Goal: Task Accomplishment & Management: Complete application form

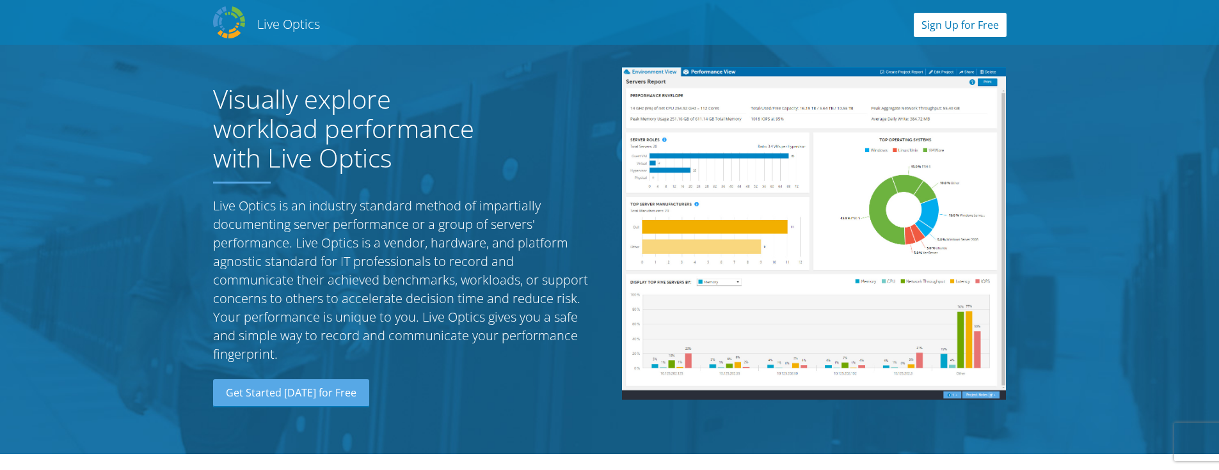
click at [940, 15] on link "Sign Up for Free" at bounding box center [960, 25] width 93 height 24
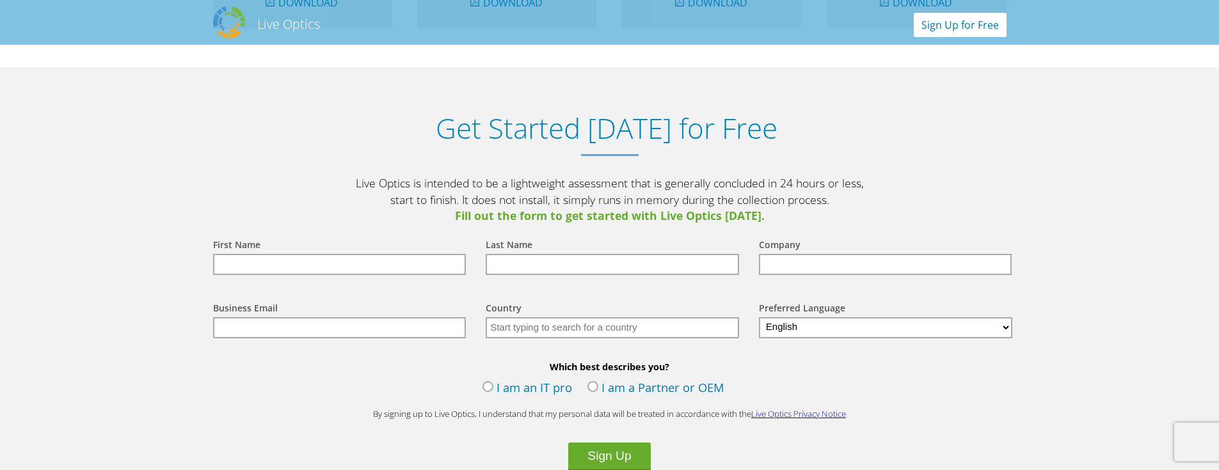
scroll to position [1334, 0]
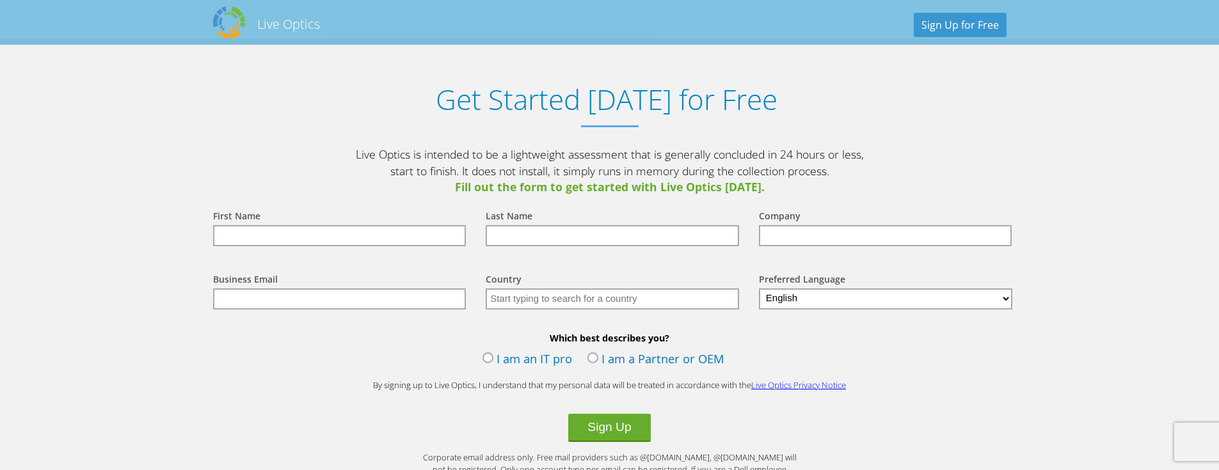
click at [266, 241] on input "text" at bounding box center [339, 235] width 253 height 21
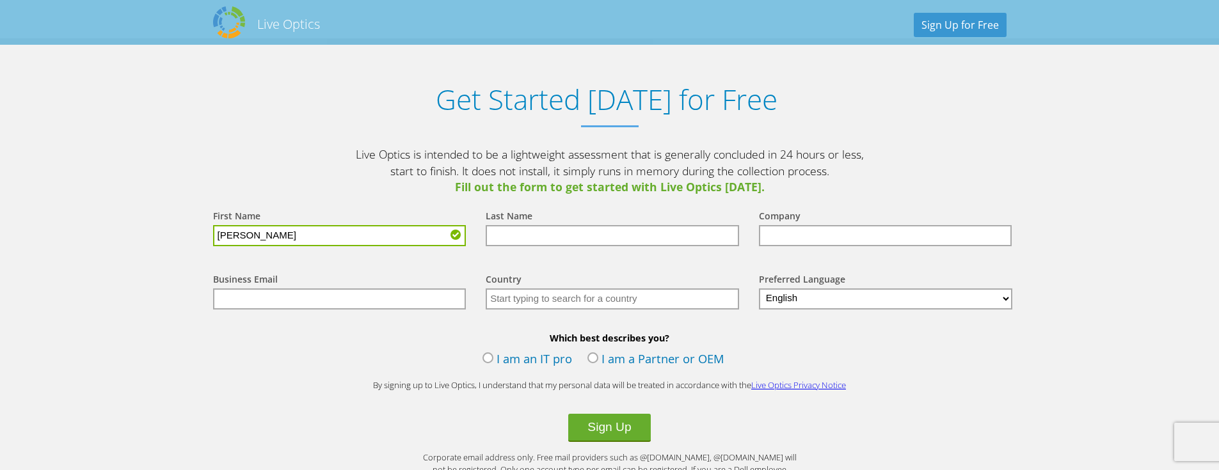
type input "[PERSON_NAME]"
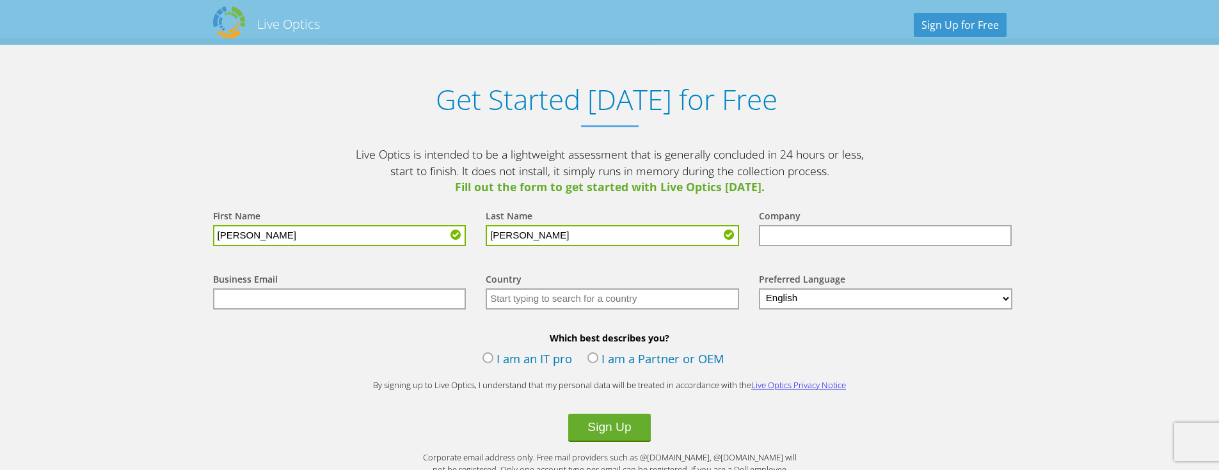
type input "[PERSON_NAME]"
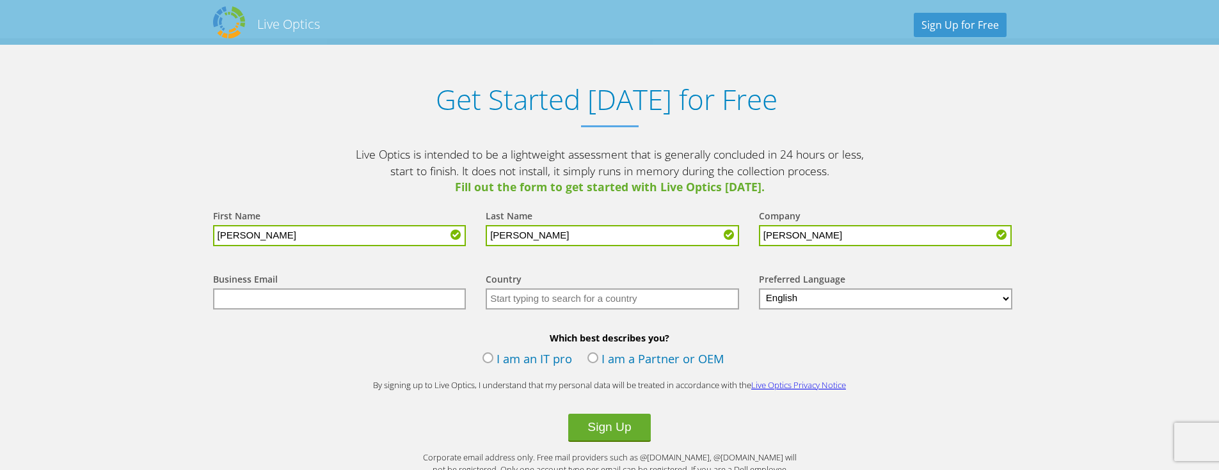
type input "[PERSON_NAME] [PERSON_NAME] Communities"
click at [246, 298] on input "text" at bounding box center [339, 299] width 253 height 21
type input "[PERSON_NAME][EMAIL_ADDRESS][PERSON_NAME][DOMAIN_NAME]"
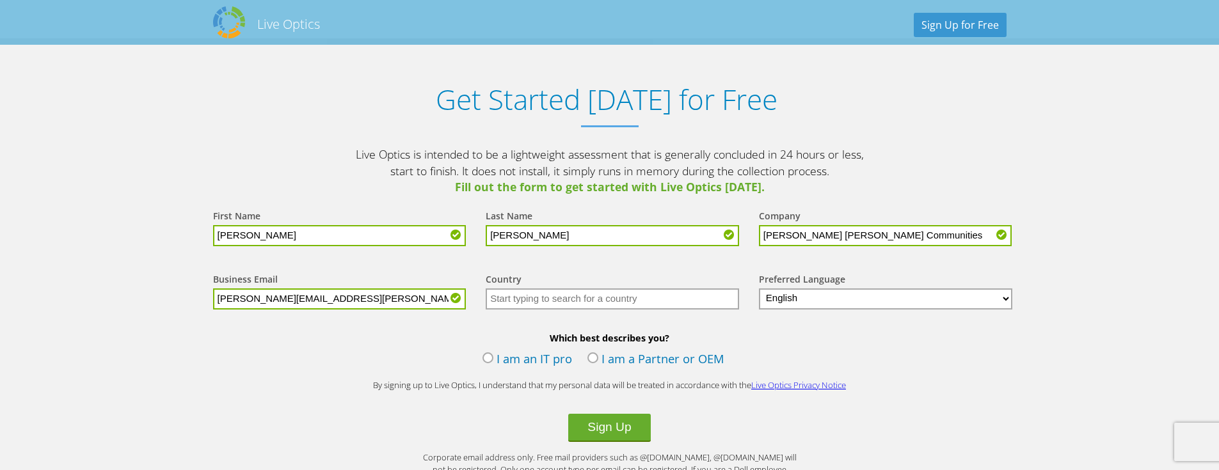
click at [521, 297] on input "text" at bounding box center [612, 299] width 253 height 21
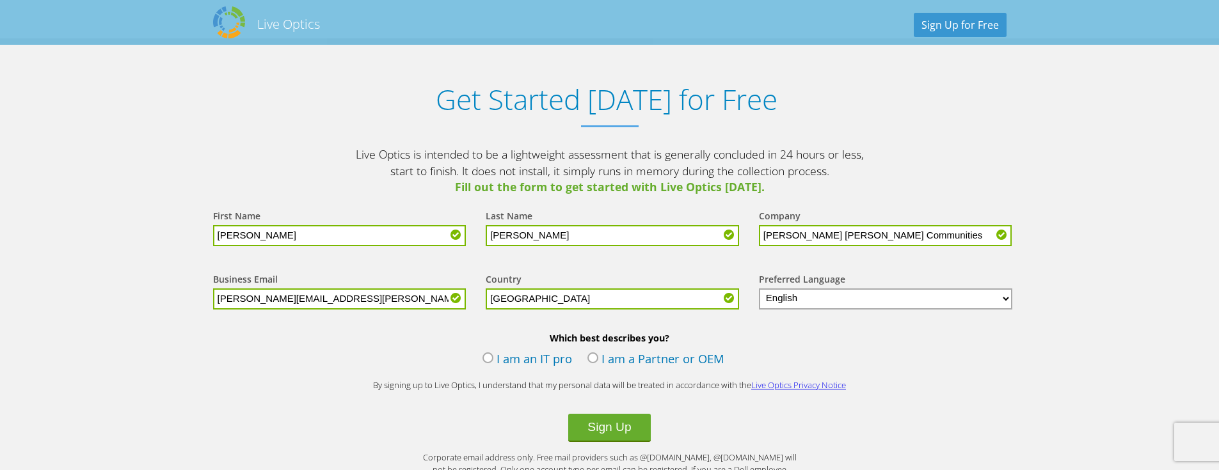
type input "[GEOGRAPHIC_DATA]"
click at [500, 365] on label "I am an IT pro" at bounding box center [527, 360] width 90 height 19
click at [0, 0] on input "I am an IT pro" at bounding box center [0, 0] width 0 height 0
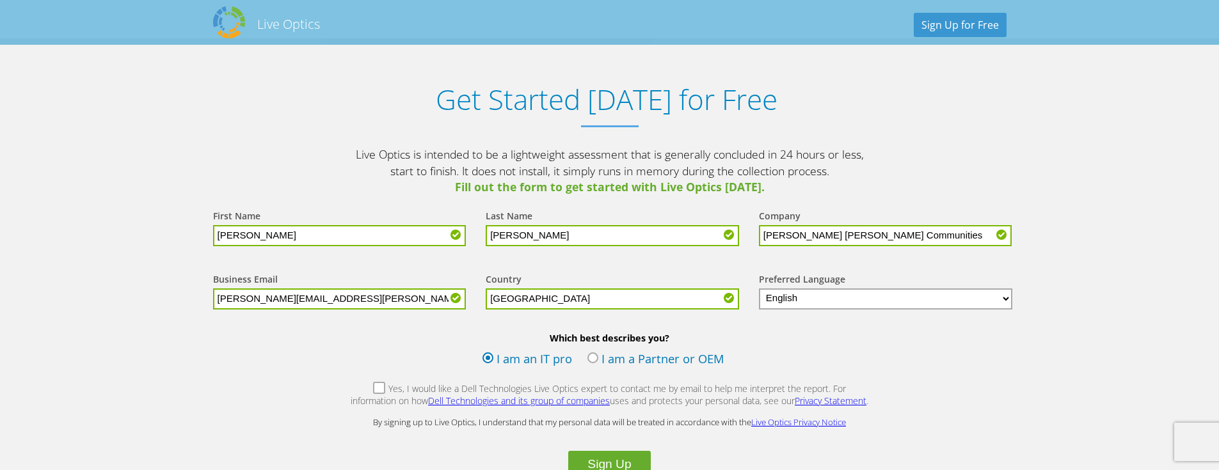
scroll to position [1398, 0]
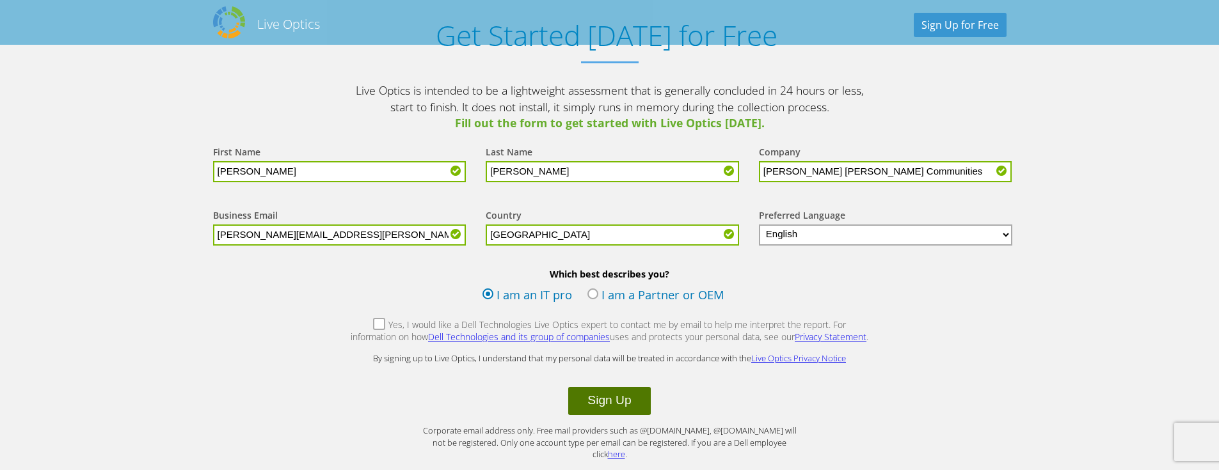
click at [623, 402] on button "Sign Up" at bounding box center [609, 401] width 82 height 28
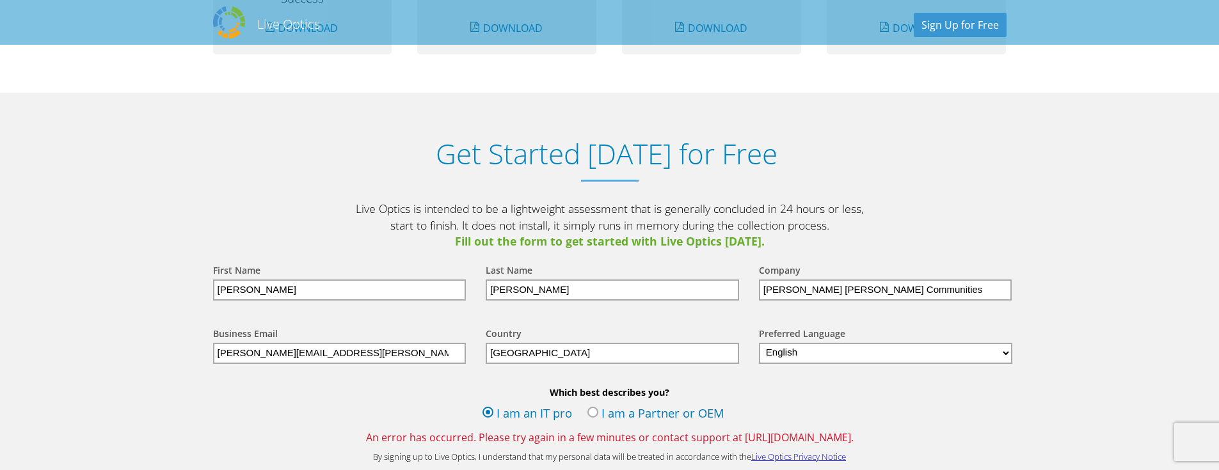
scroll to position [1472, 0]
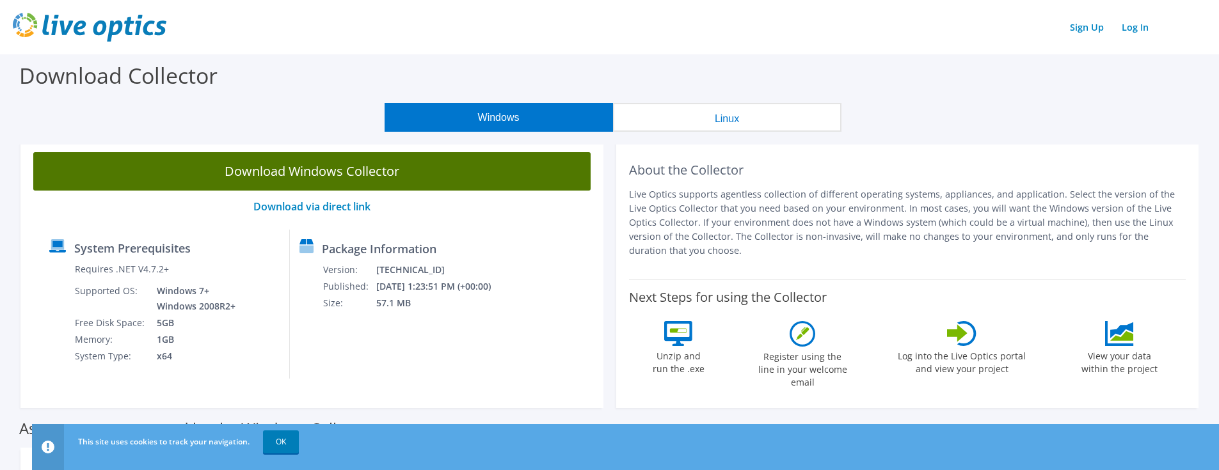
click at [293, 164] on link "Download Windows Collector" at bounding box center [311, 171] width 557 height 38
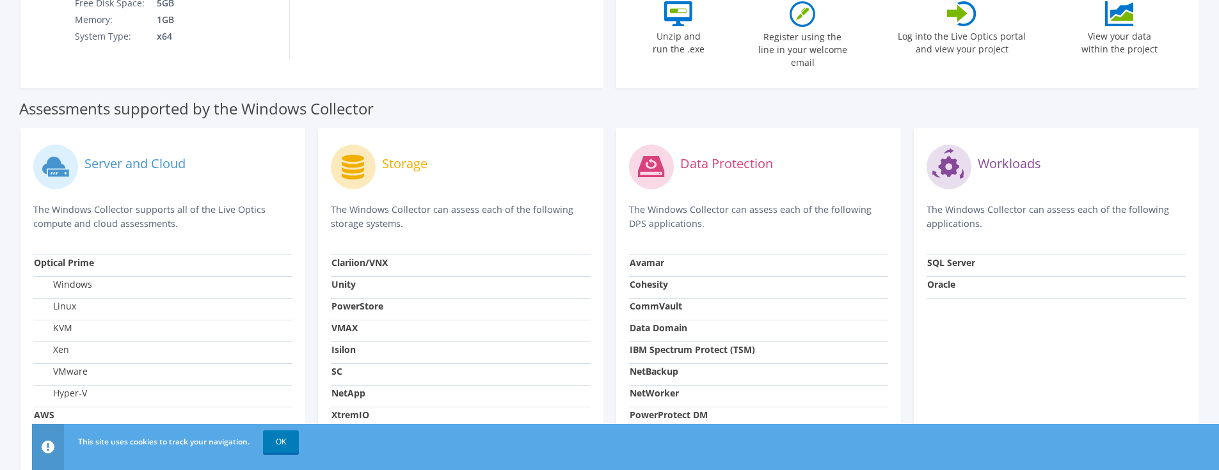
scroll to position [448, 0]
